Goal: Transaction & Acquisition: Purchase product/service

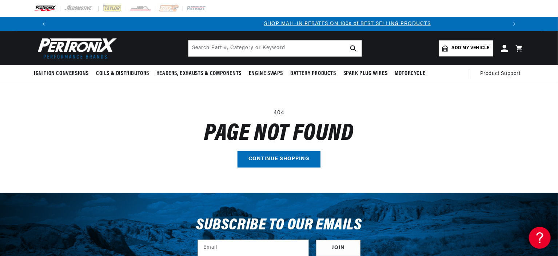
scroll to position [0, 397]
click at [243, 44] on input "text" at bounding box center [275, 48] width 173 height 16
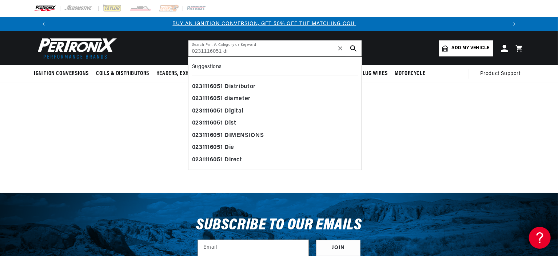
scroll to position [0, 0]
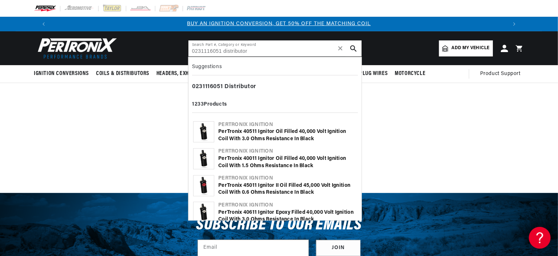
type input "0231116051 distributor"
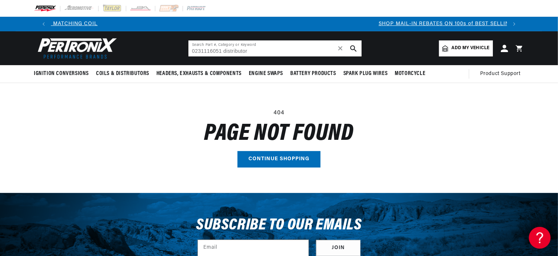
scroll to position [0, 354]
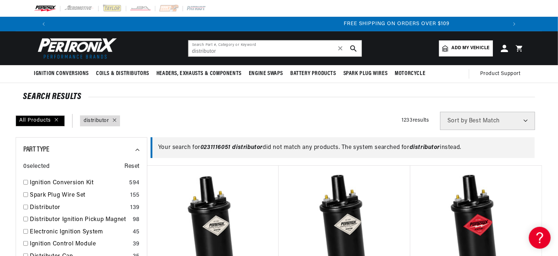
scroll to position [0, 795]
click at [452, 45] on span "Add my vehicle" at bounding box center [471, 48] width 38 height 7
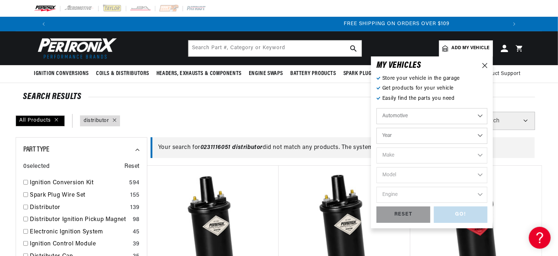
click at [452, 111] on select "Automotive Agricultural Industrial Marine Motorcycle" at bounding box center [432, 116] width 111 height 16
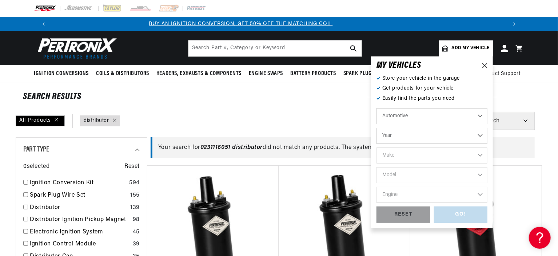
scroll to position [0, 12]
click at [451, 131] on select "Year [DATE] 2021 2020 2019 2018 2017 2016 2015 2014 2013 2012 2011 2010 2009 20…" at bounding box center [432, 136] width 111 height 16
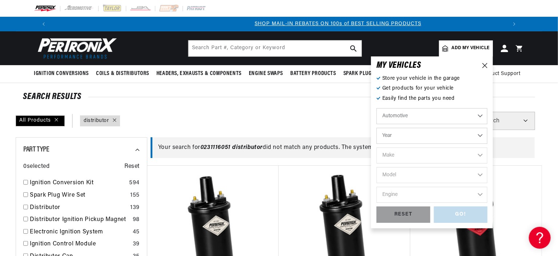
scroll to position [0, 397]
select select "1969"
click at [377, 128] on select "Year [DATE] 2021 2020 2019 2018 2017 2016 2015 2014 2013 2012 2011 2010 2009 20…" at bounding box center [432, 136] width 111 height 16
select select "1969"
click at [455, 151] on select "Make Alfa Romeo American Motors Aston [PERSON_NAME][GEOGRAPHIC_DATA] [PERSON_NA…" at bounding box center [432, 155] width 111 height 16
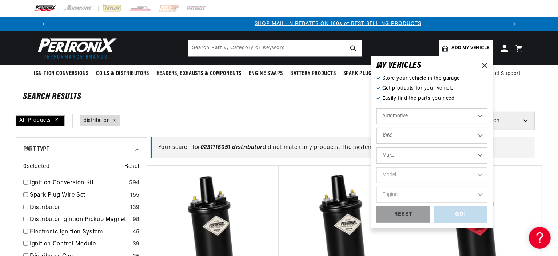
select select "Mercedes-Benz"
click at [377, 147] on select "Make Alfa Romeo American Motors Aston [PERSON_NAME][GEOGRAPHIC_DATA] [PERSON_NA…" at bounding box center [432, 155] width 111 height 16
select select "Mercedes-Benz"
click at [377, 169] on select "Model 280SE 280SL 300SEL 600" at bounding box center [432, 175] width 111 height 16
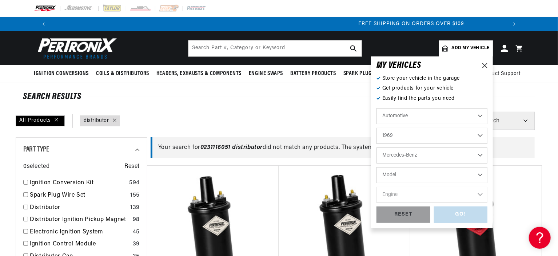
scroll to position [0, 795]
select select "280SL"
click at [377, 167] on select "Model 280SE 280SL 300SEL 600" at bounding box center [432, 175] width 111 height 16
select select "280SL"
click at [438, 190] on select "Engine 2.8L" at bounding box center [432, 195] width 111 height 16
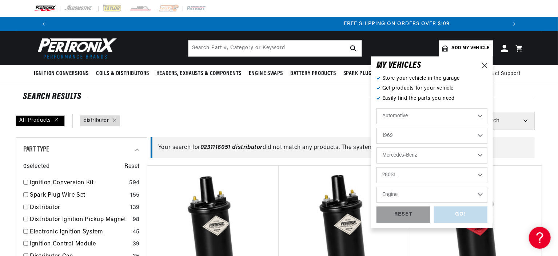
select select "2.8L"
click at [377, 187] on select "Engine 2.8L" at bounding box center [432, 195] width 111 height 16
select select "2.8L"
click at [434, 206] on div "GO!" at bounding box center [461, 214] width 54 height 16
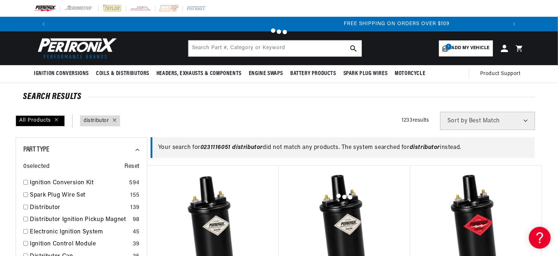
type input "distributor"
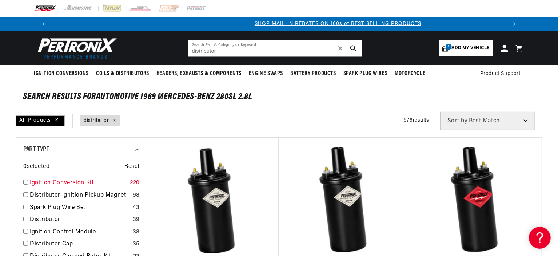
click at [28, 180] on input "checkbox" at bounding box center [25, 182] width 5 height 5
checkbox input "true"
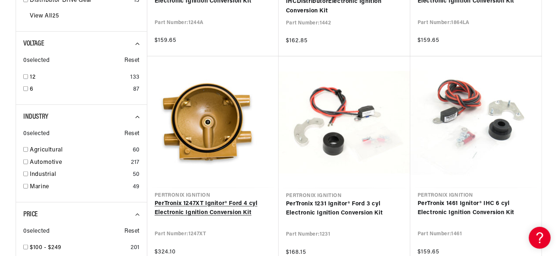
scroll to position [328, 0]
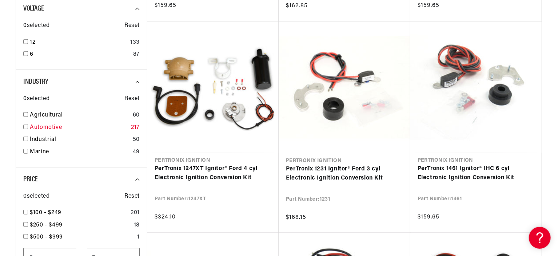
click at [28, 124] on input "checkbox" at bounding box center [25, 126] width 5 height 5
checkbox input "true"
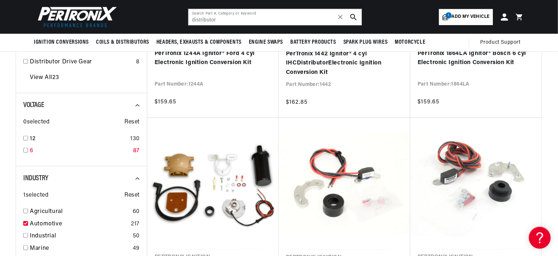
scroll to position [218, 0]
